Goal: Find specific page/section: Find specific page/section

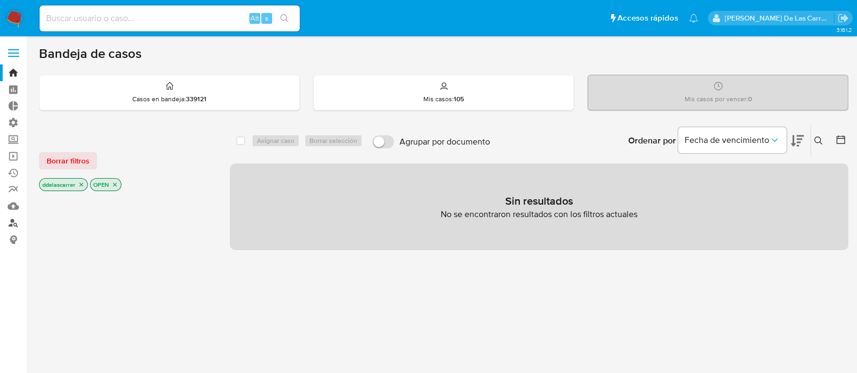
click at [12, 225] on link "Buscador de personas" at bounding box center [64, 223] width 129 height 17
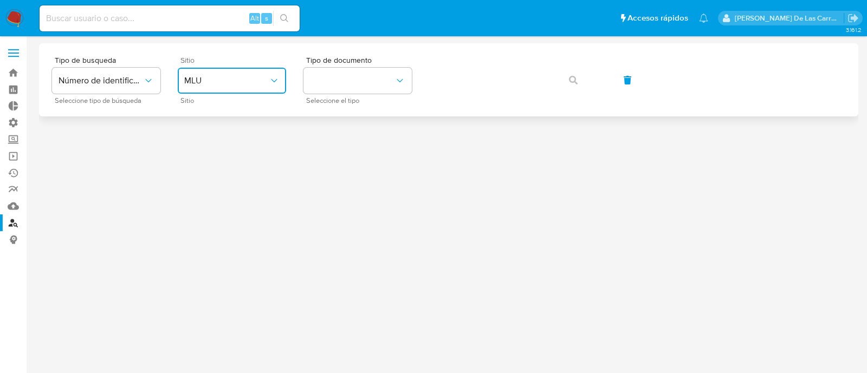
click at [232, 85] on span "MLU" at bounding box center [226, 80] width 85 height 11
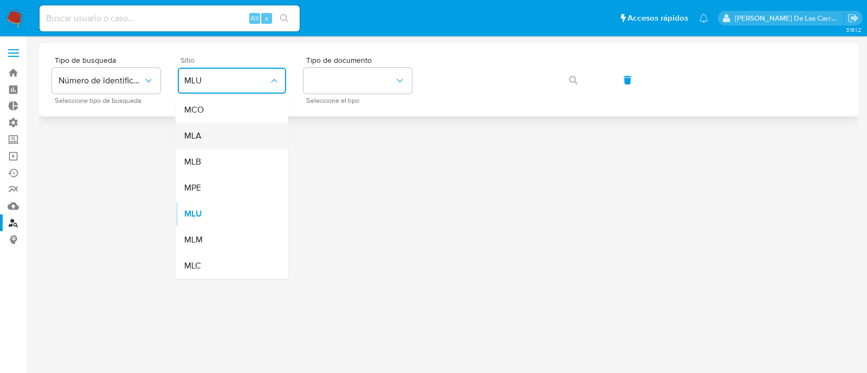
click at [204, 138] on div "MLA" at bounding box center [228, 136] width 89 height 26
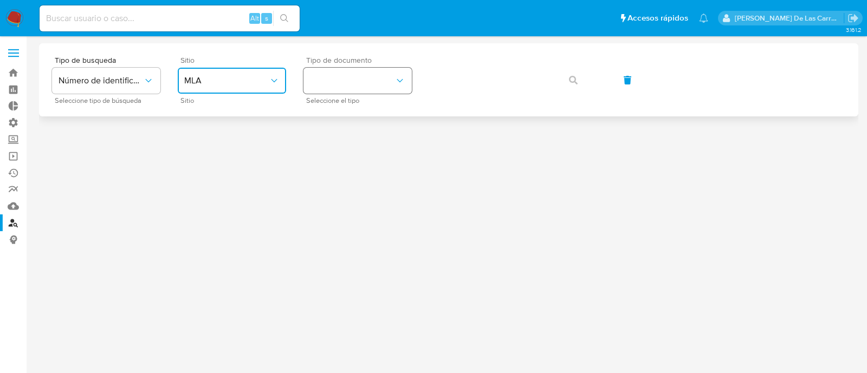
click at [344, 78] on button "identificationType" at bounding box center [357, 81] width 108 height 26
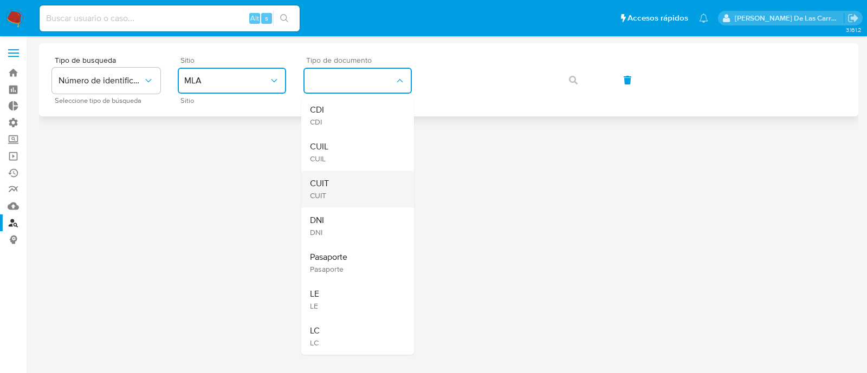
click at [366, 198] on div "CUIT CUIT" at bounding box center [354, 189] width 89 height 37
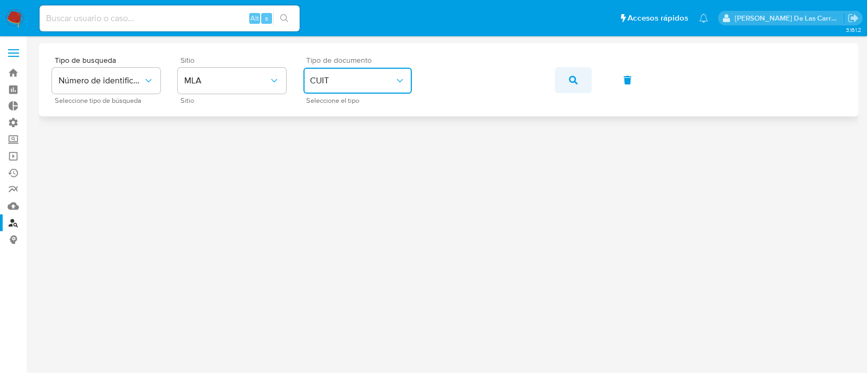
click at [572, 88] on span "button" at bounding box center [573, 80] width 9 height 24
